Goal: Transaction & Acquisition: Download file/media

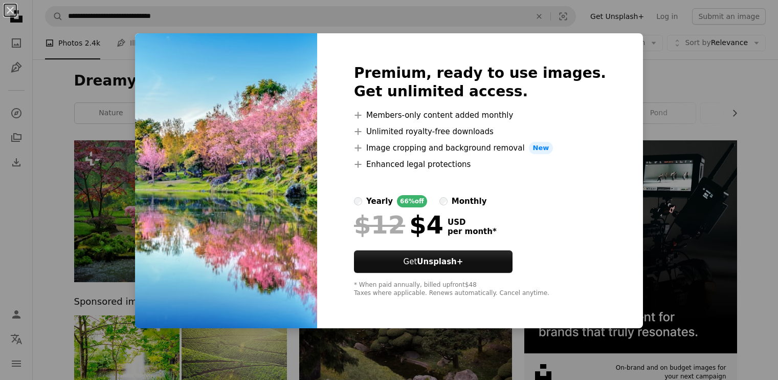
scroll to position [2787, 0]
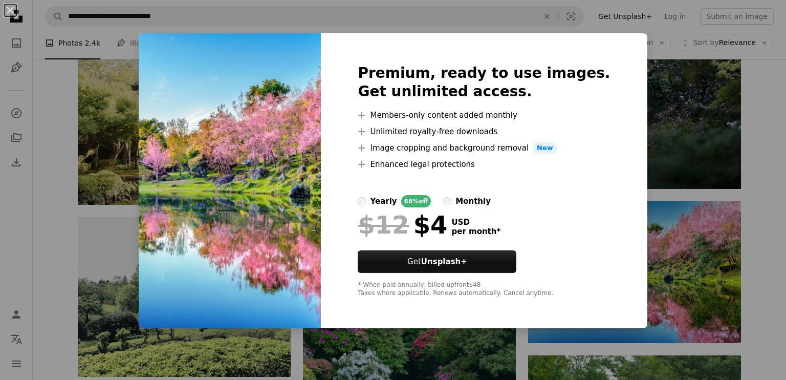
click at [687, 328] on div "An X shape Premium, ready to use images. Get unlimited access. A plus sign Memb…" at bounding box center [393, 190] width 786 height 380
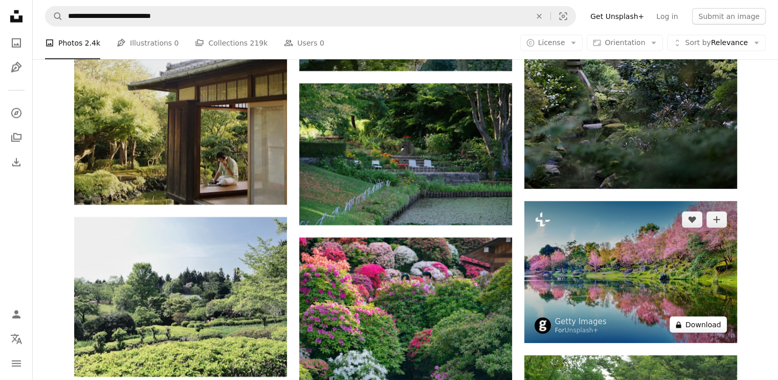
drag, startPoint x: 0, startPoint y: 0, endPoint x: 687, endPoint y: 328, distance: 761.8
click at [687, 328] on button "A lock Download" at bounding box center [698, 324] width 57 height 16
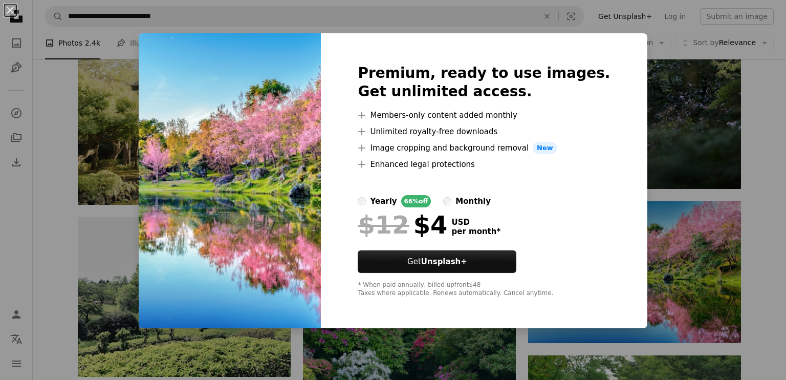
click at [675, 328] on div "An X shape Premium, ready to use images. Get unlimited access. A plus sign Memb…" at bounding box center [393, 190] width 786 height 380
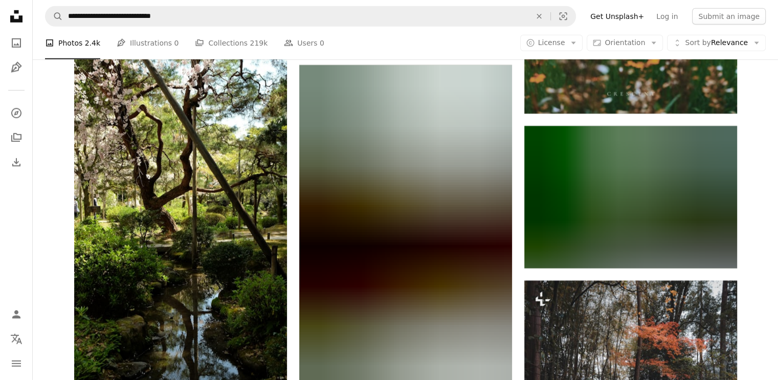
scroll to position [6907, 0]
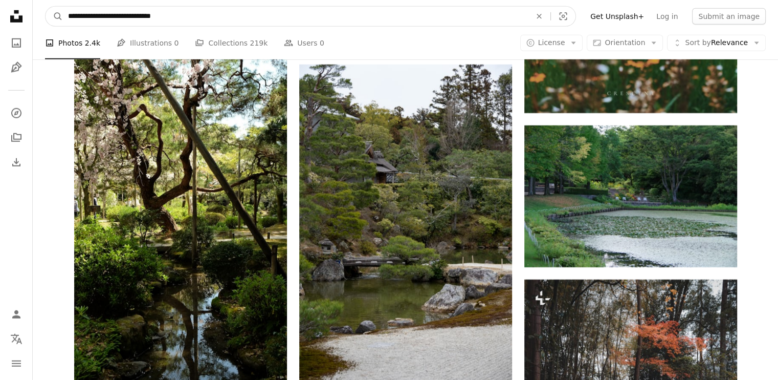
click at [326, 17] on input "**********" at bounding box center [295, 16] width 465 height 19
type input "*"
type input "**********"
click button "A magnifying glass" at bounding box center [54, 16] width 17 height 19
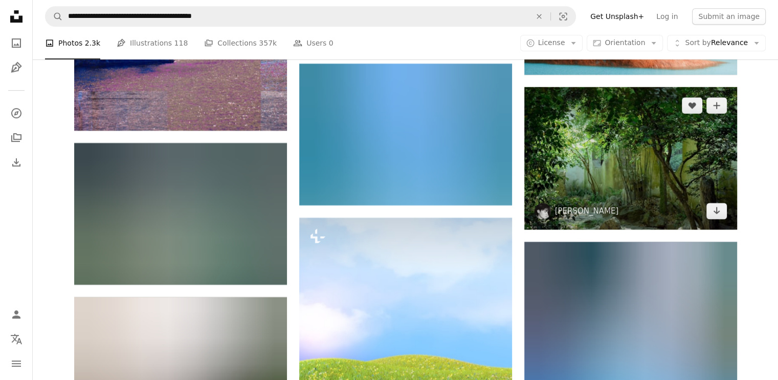
scroll to position [4508, 0]
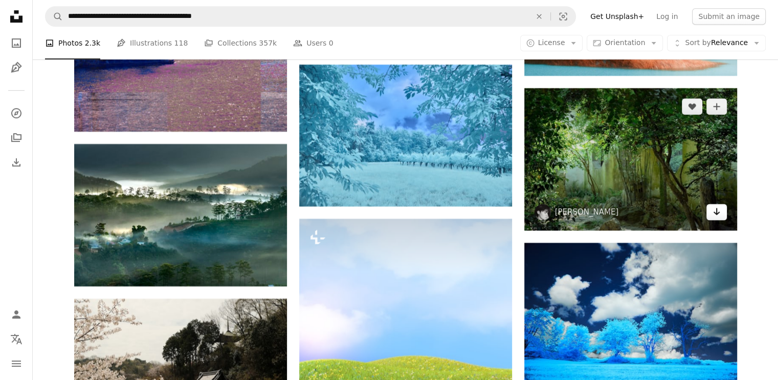
click at [720, 209] on link "Arrow pointing down" at bounding box center [716, 212] width 20 height 16
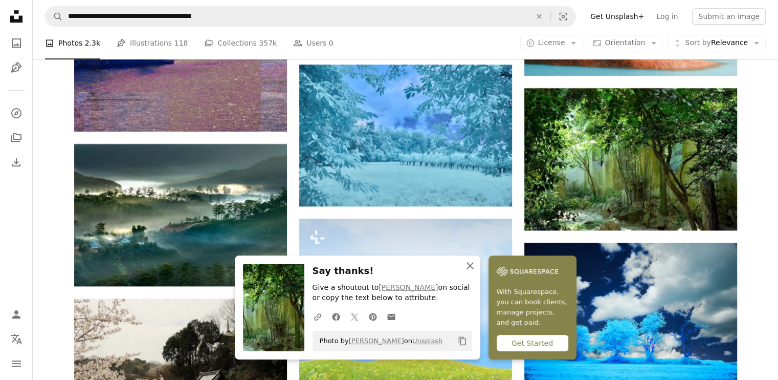
click at [478, 265] on button "An X shape Close" at bounding box center [470, 265] width 20 height 20
